Goal: Navigation & Orientation: Go to known website

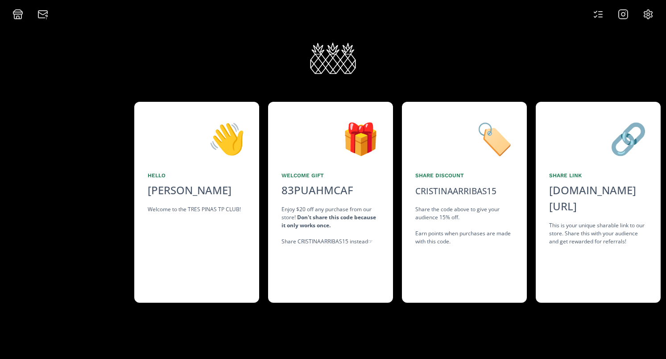
scroll to position [0, 134]
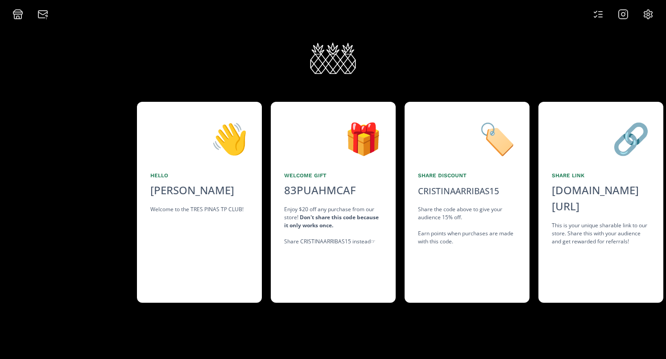
click at [601, 11] on icon at bounding box center [598, 14] width 11 height 11
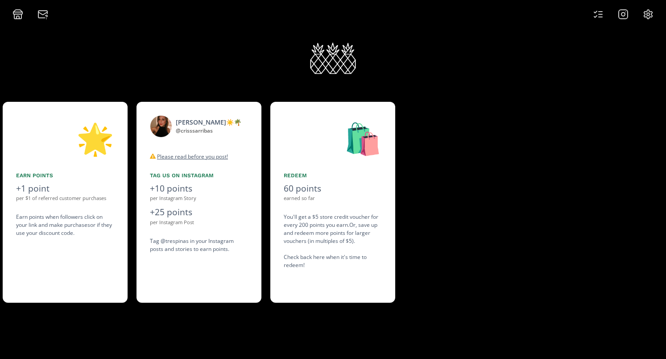
scroll to position [0, 803]
